Goal: Transaction & Acquisition: Purchase product/service

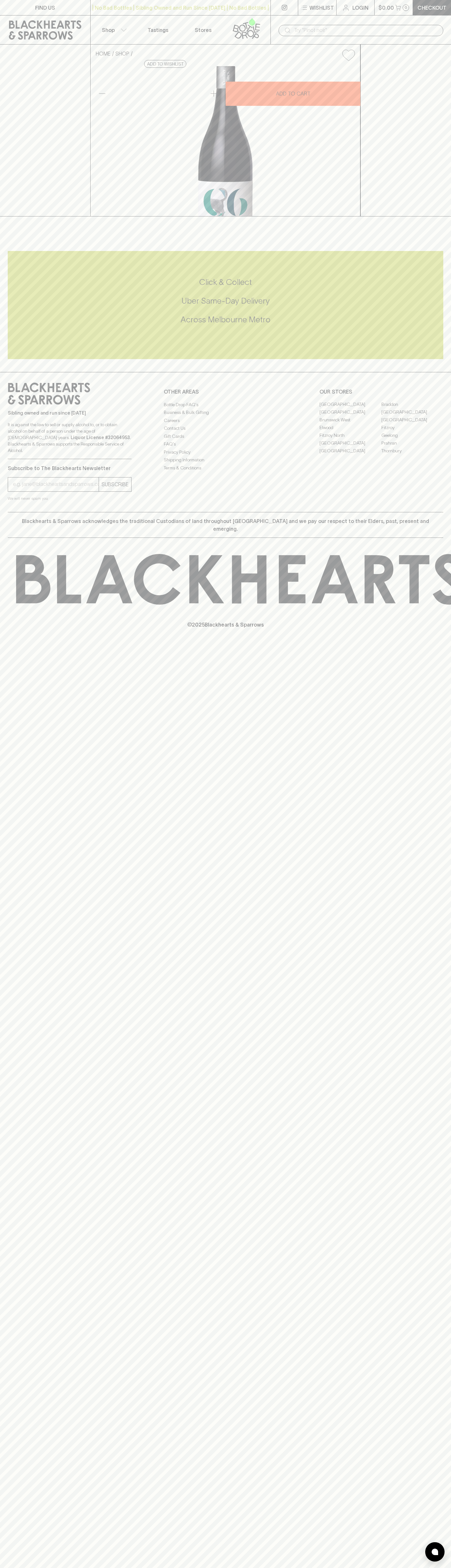
click at [371, 7] on link "Login" at bounding box center [355, 8] width 38 height 15
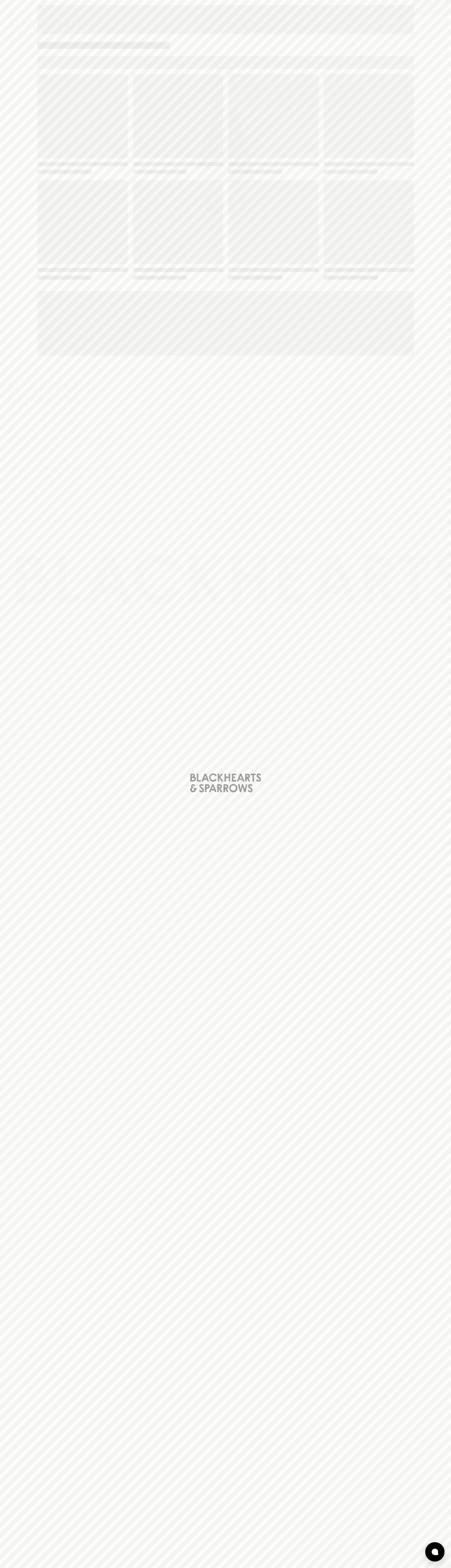
click at [431, 332] on div "Loading" at bounding box center [225, 784] width 451 height 1568
click at [410, 1567] on html "FIND US | No Bad Bottles | Sibling Owned and Run Since [DATE] | No Bad Bottles …" at bounding box center [225, 784] width 451 height 1568
click at [8, 1560] on div "Loading" at bounding box center [225, 784] width 451 height 1568
